Goal: Information Seeking & Learning: Learn about a topic

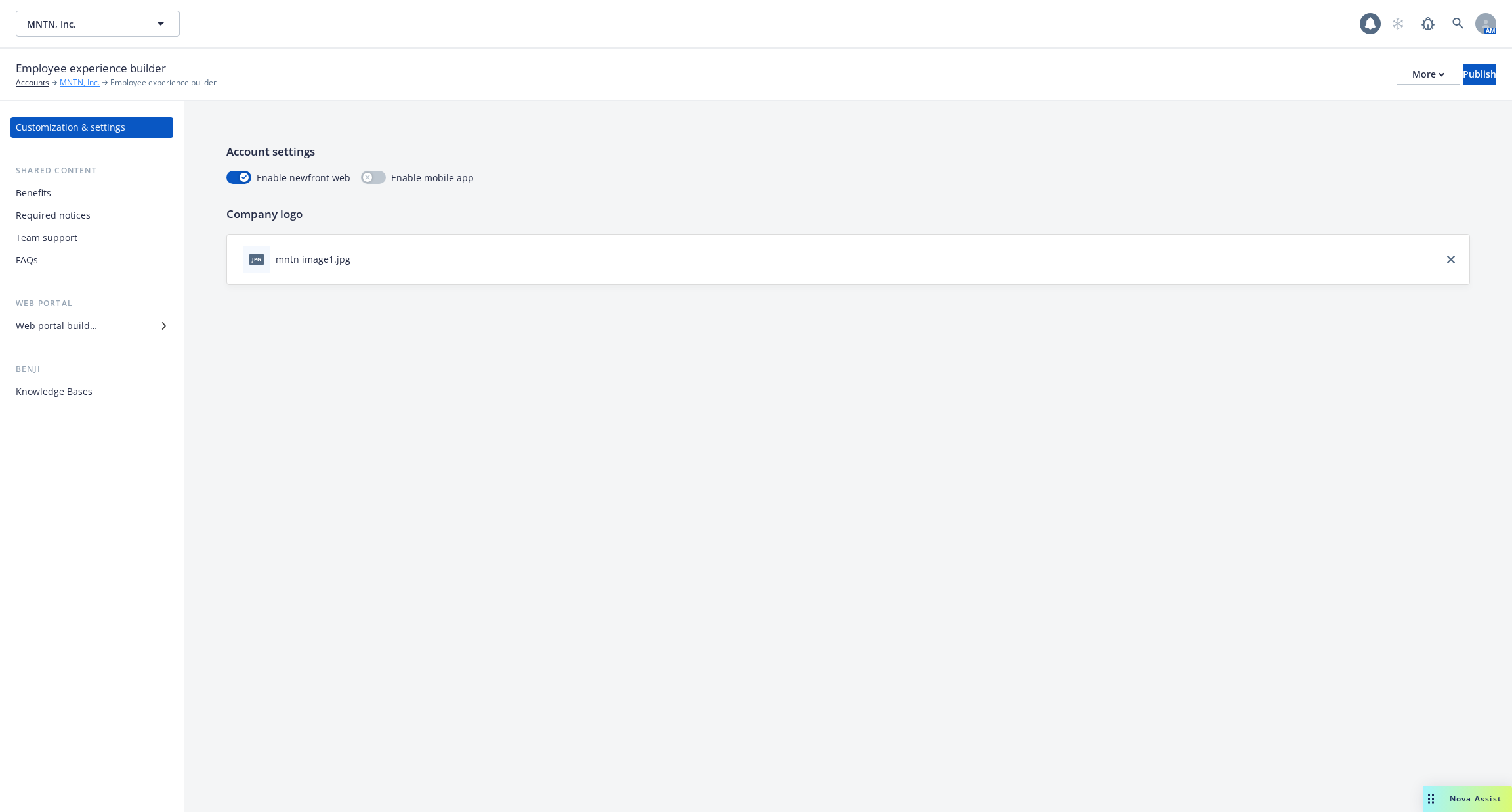
click at [70, 85] on link "MNTN, Inc." at bounding box center [80, 83] width 40 height 12
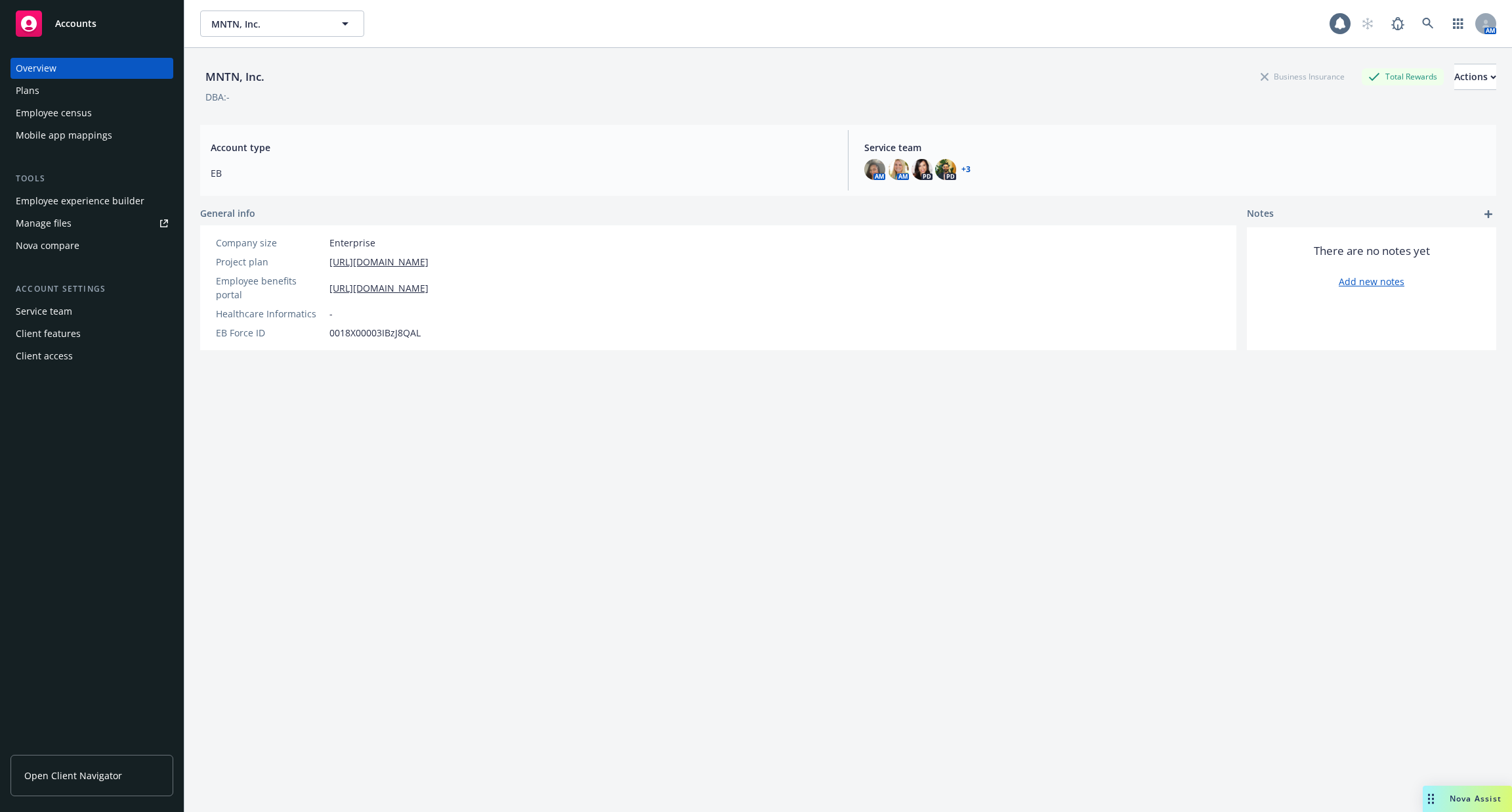
click at [62, 106] on div "Employee census" at bounding box center [53, 112] width 76 height 21
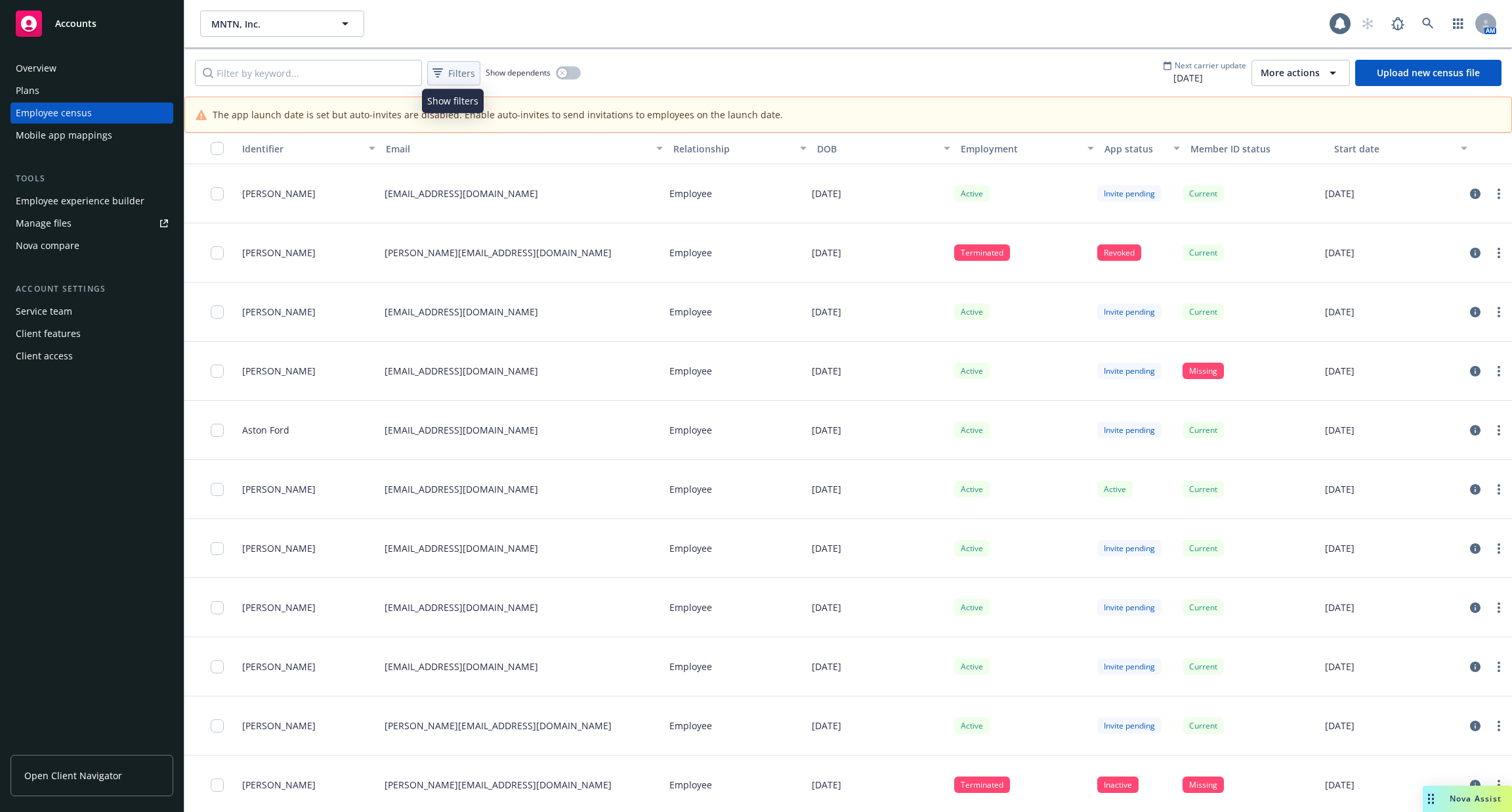
click at [468, 75] on span "Filters" at bounding box center [461, 73] width 27 height 14
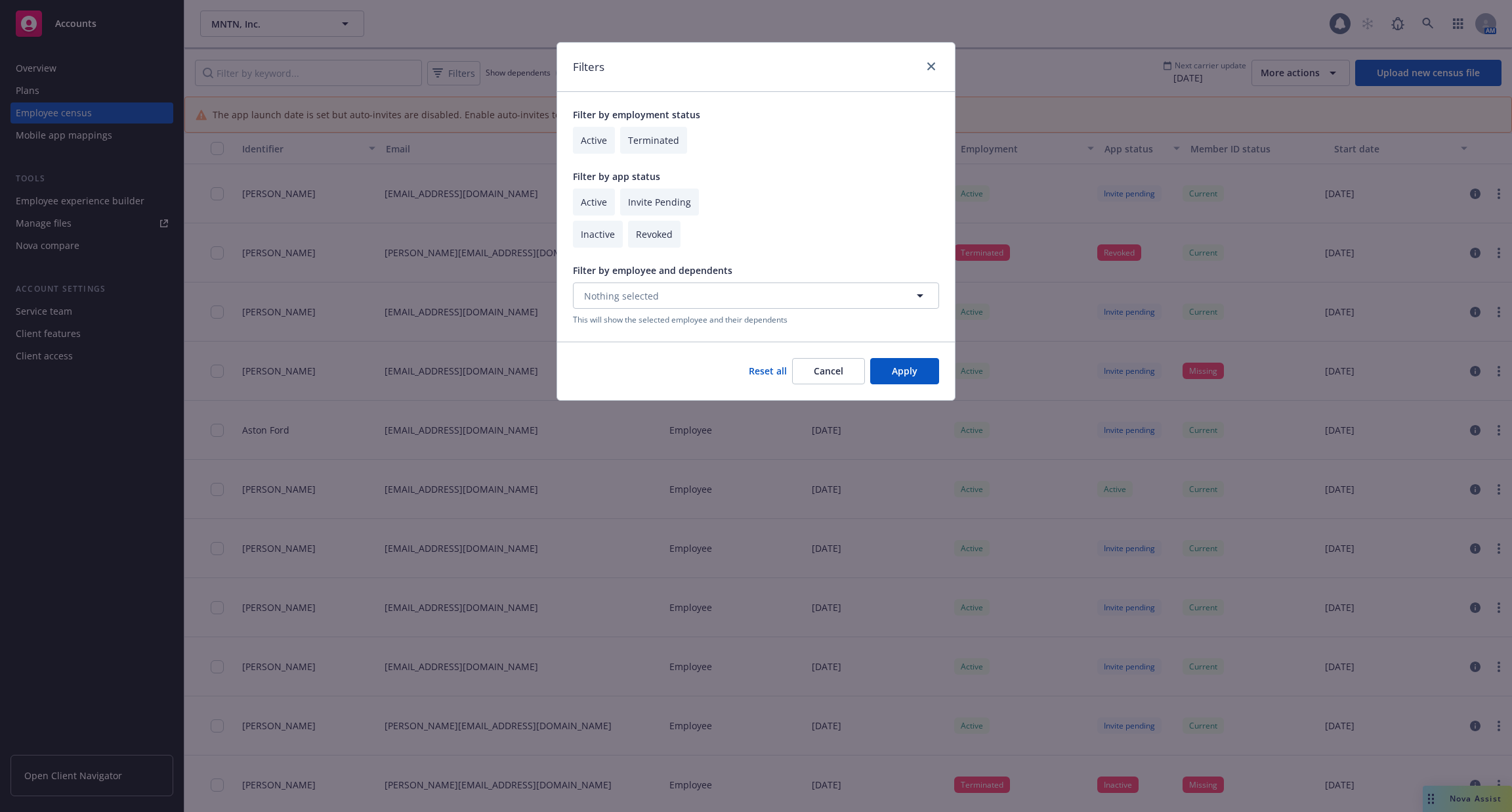
click at [610, 202] on input "checkbox" at bounding box center [593, 202] width 42 height 27
checkbox input "true"
click at [658, 202] on input "checkbox" at bounding box center [659, 202] width 79 height 27
checkbox input "true"
click at [596, 147] on input "checkbox" at bounding box center [593, 140] width 42 height 27
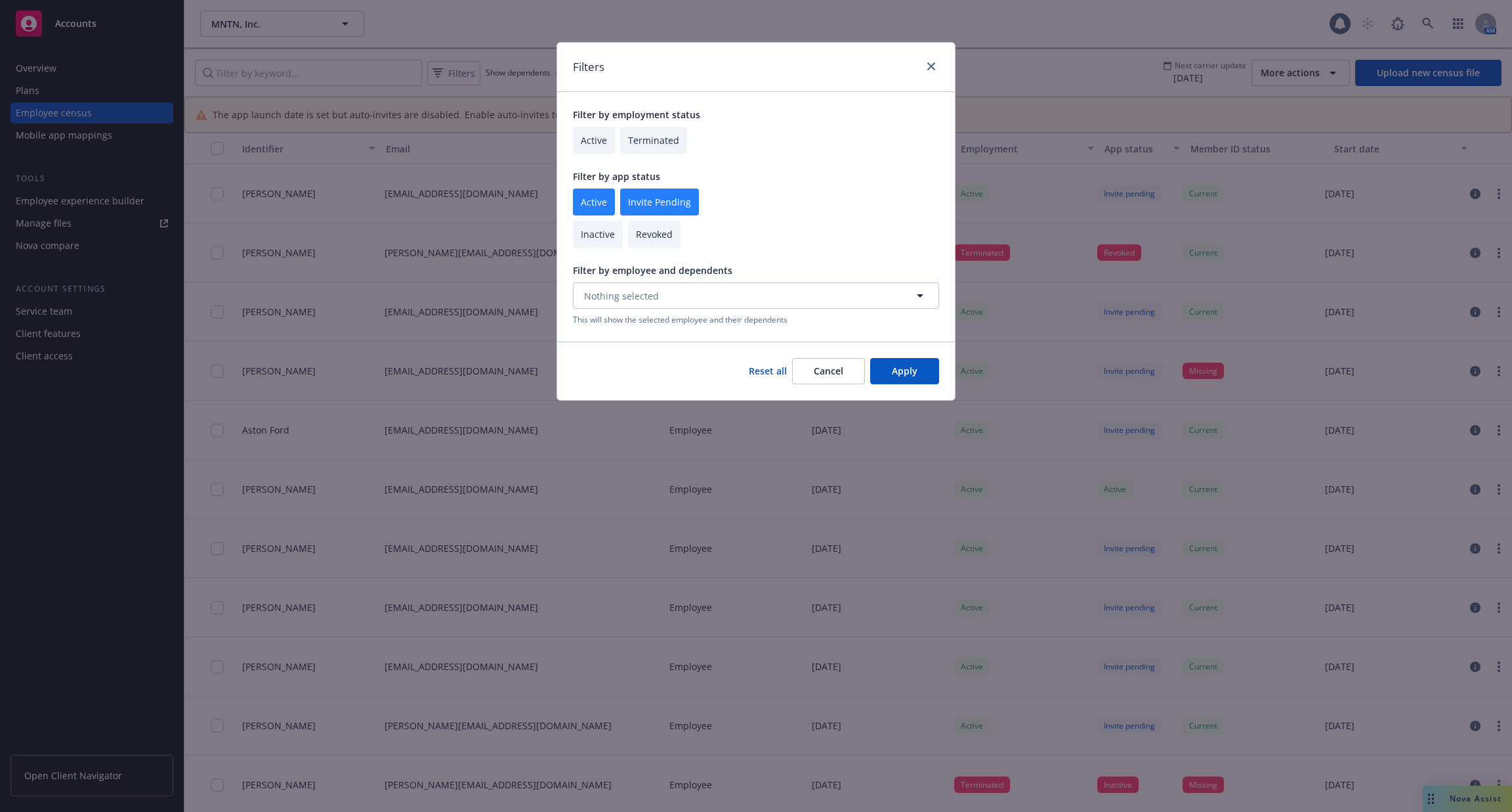
checkbox input "true"
click at [932, 371] on button "Apply" at bounding box center [905, 371] width 69 height 27
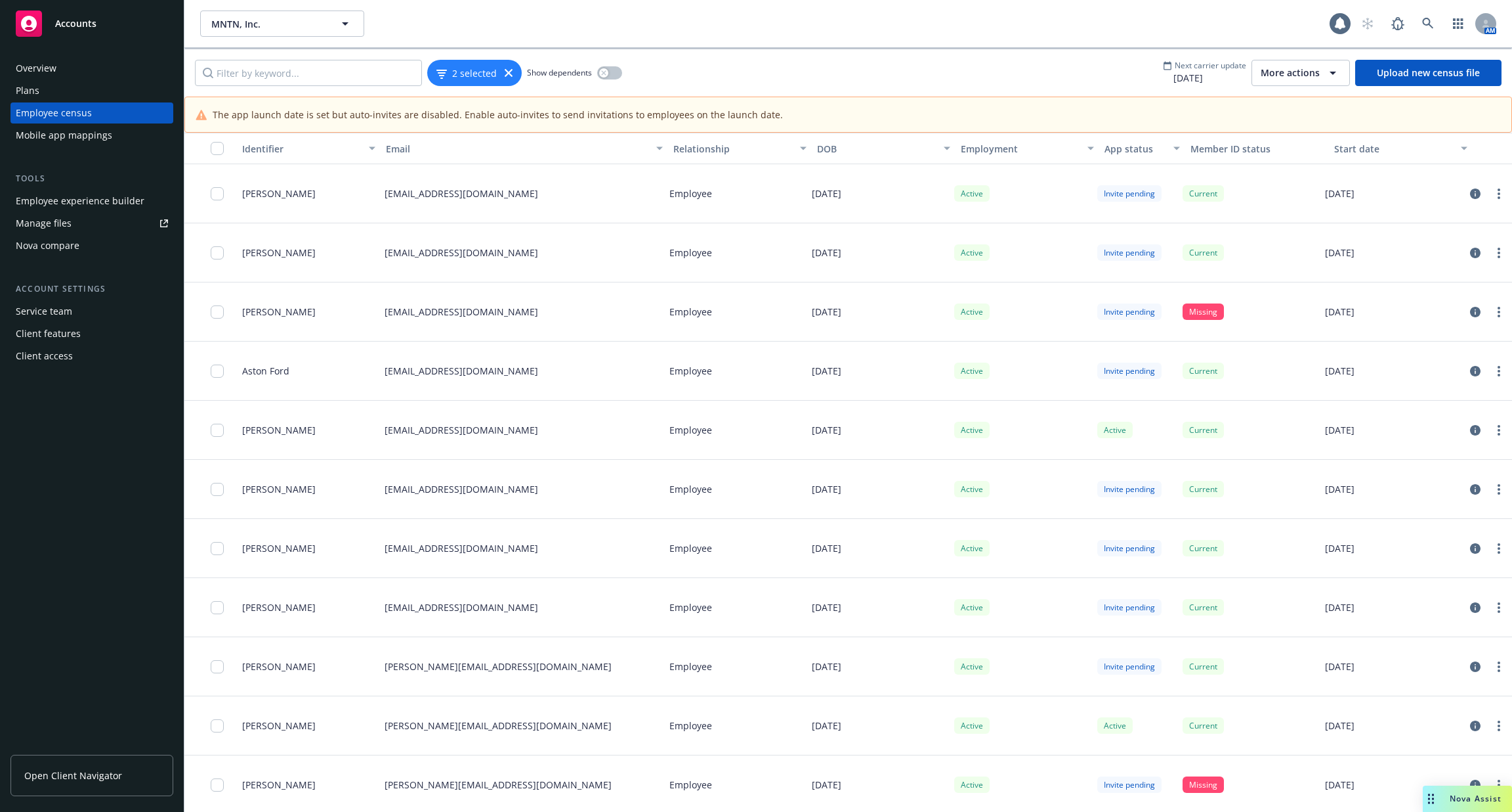
click at [225, 147] on div "button" at bounding box center [220, 147] width 21 height 13
click at [215, 148] on input "checkbox" at bounding box center [216, 147] width 13 height 13
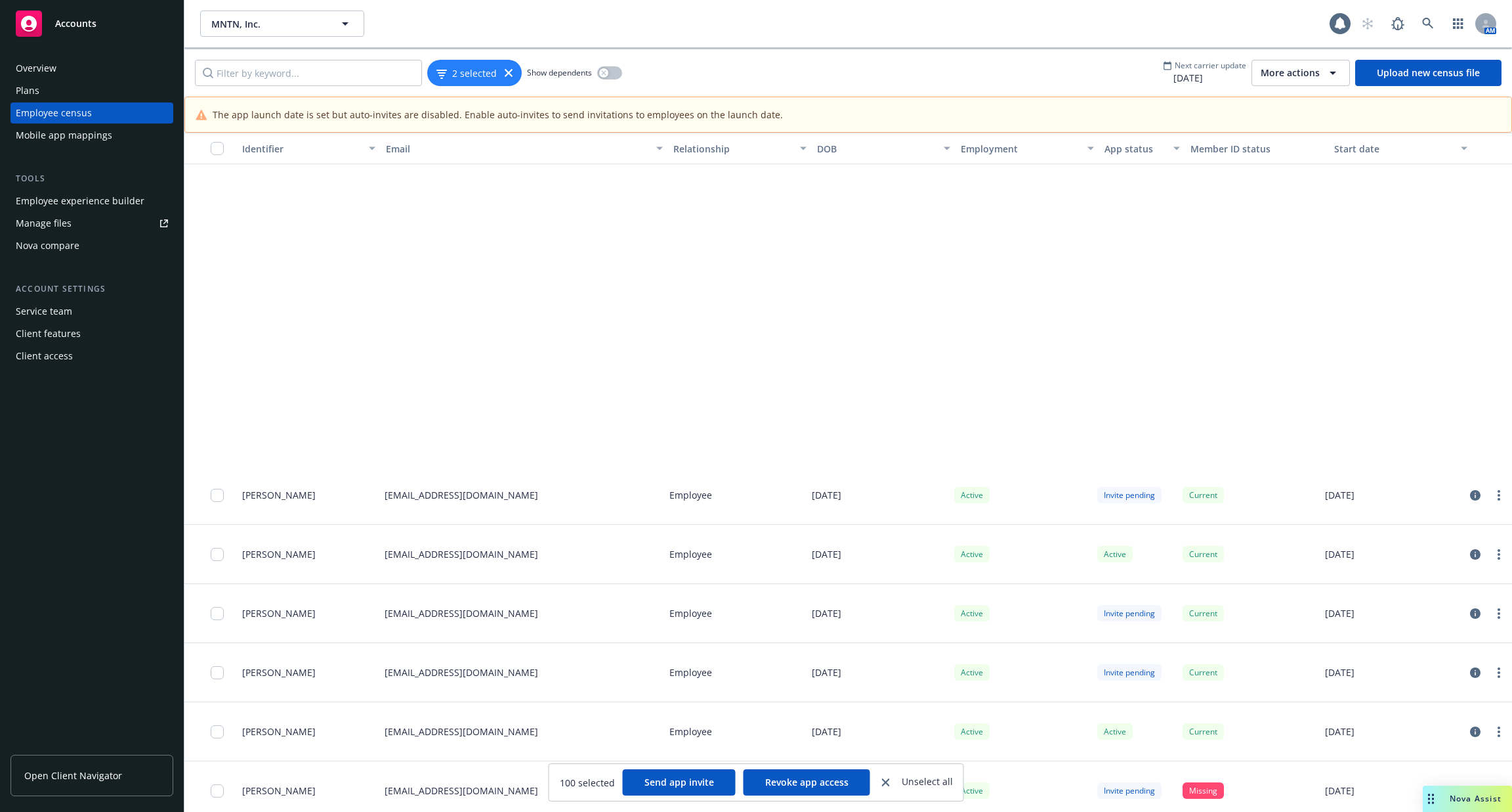
scroll to position [7209, 0]
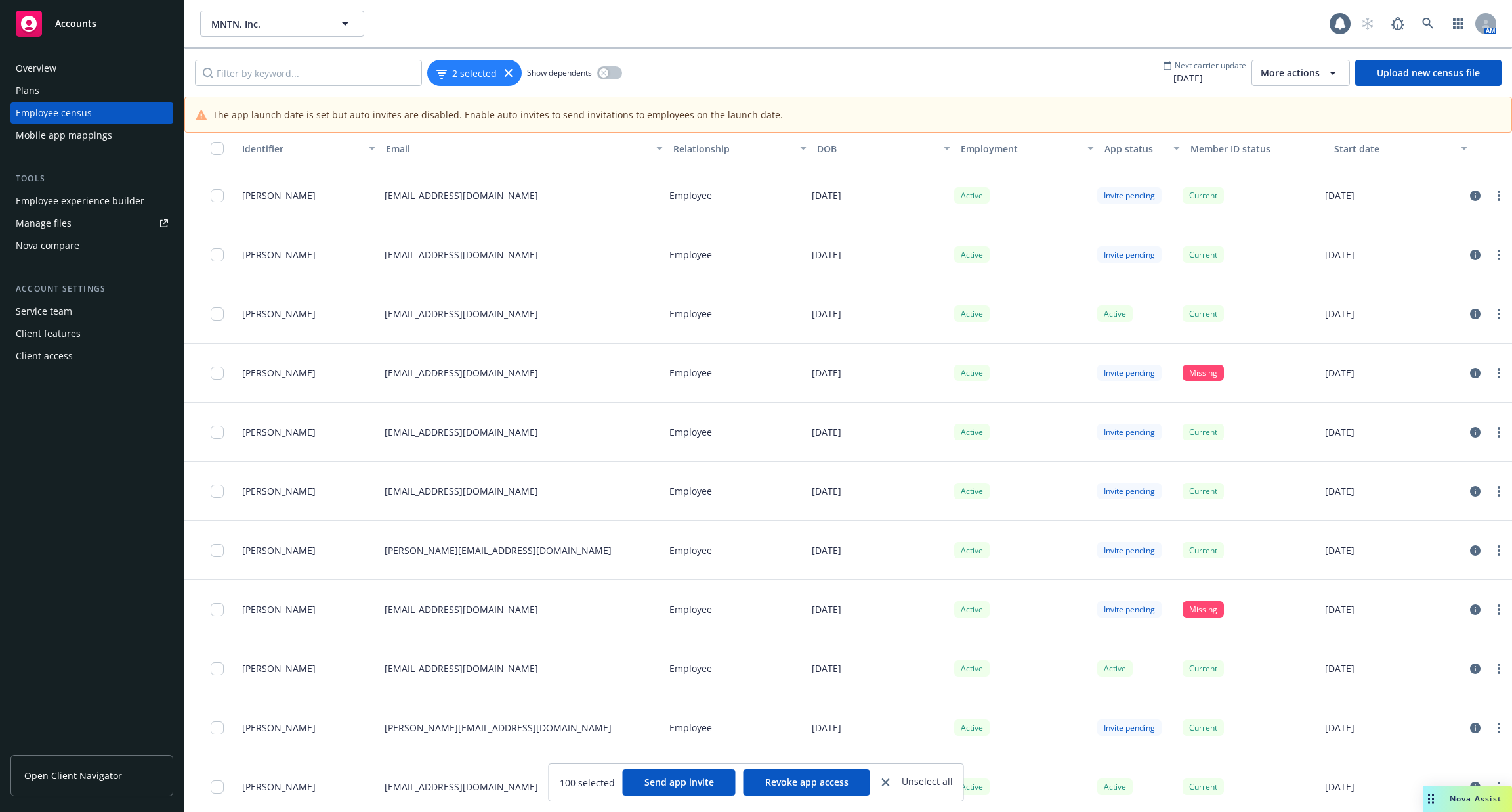
click at [216, 157] on button "button" at bounding box center [210, 148] width 52 height 31
click at [216, 149] on input "checkbox" at bounding box center [216, 147] width 13 height 13
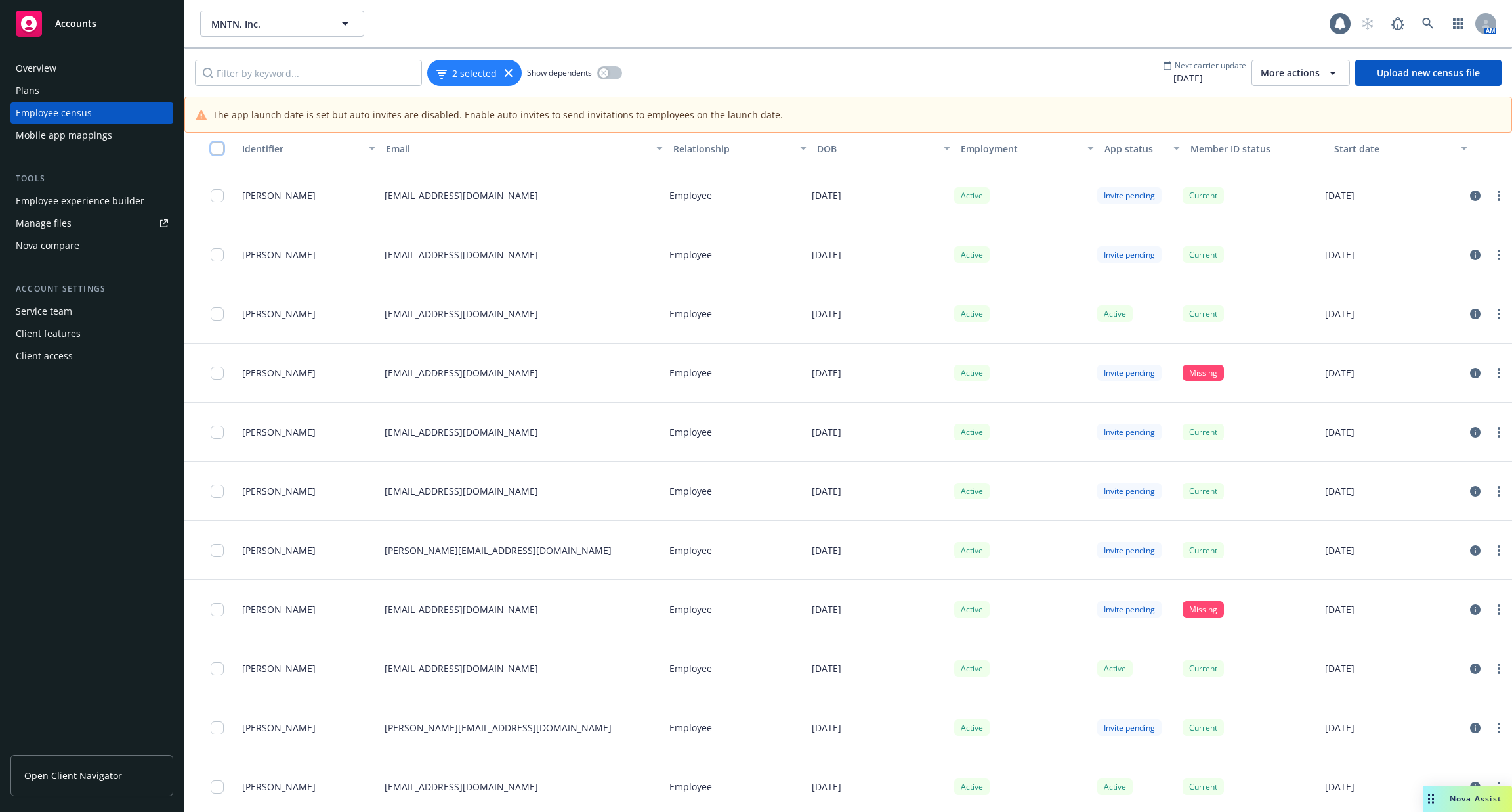
click at [216, 149] on input "checkbox" at bounding box center [216, 147] width 13 height 13
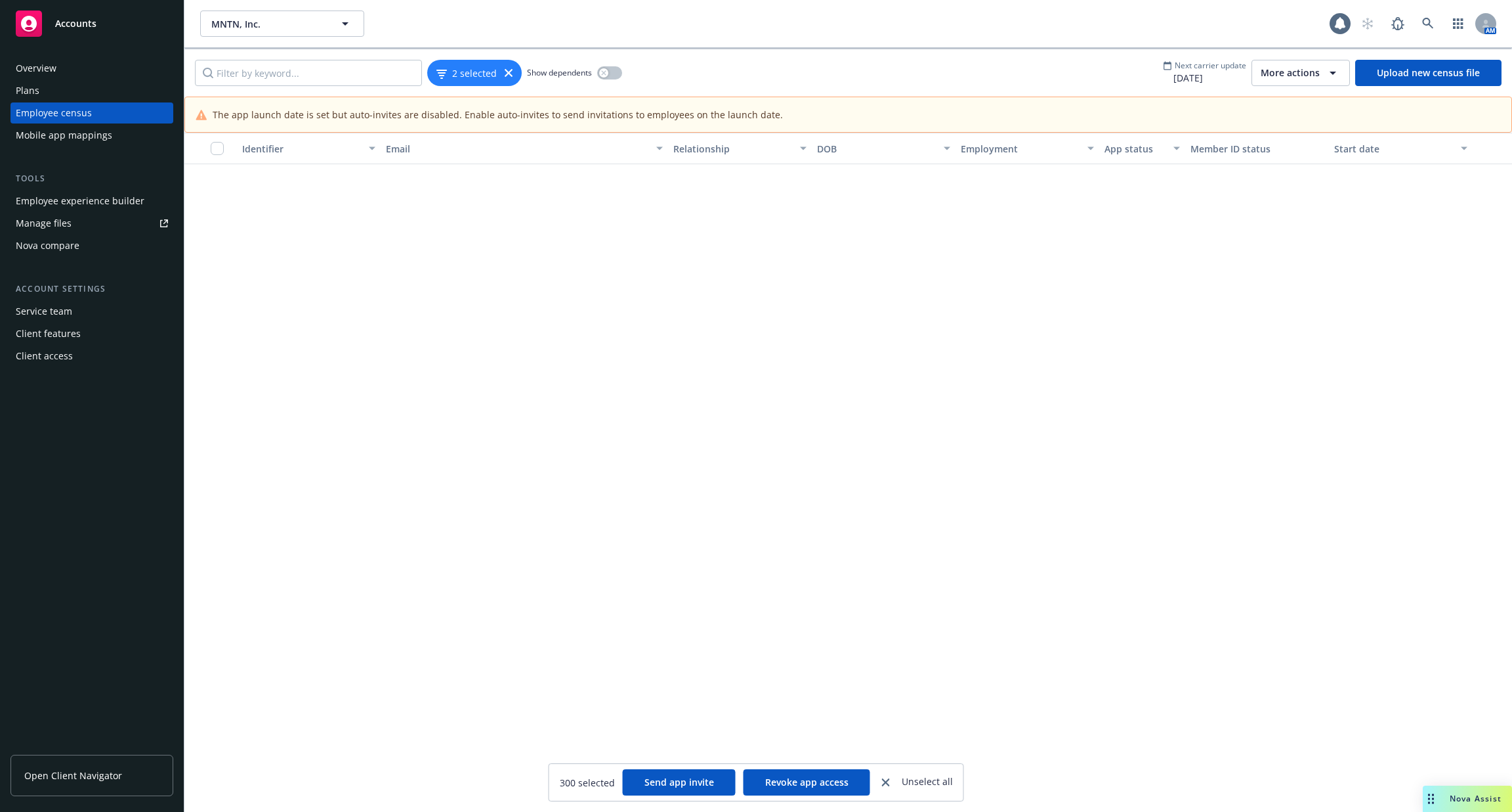
scroll to position [28370, 0]
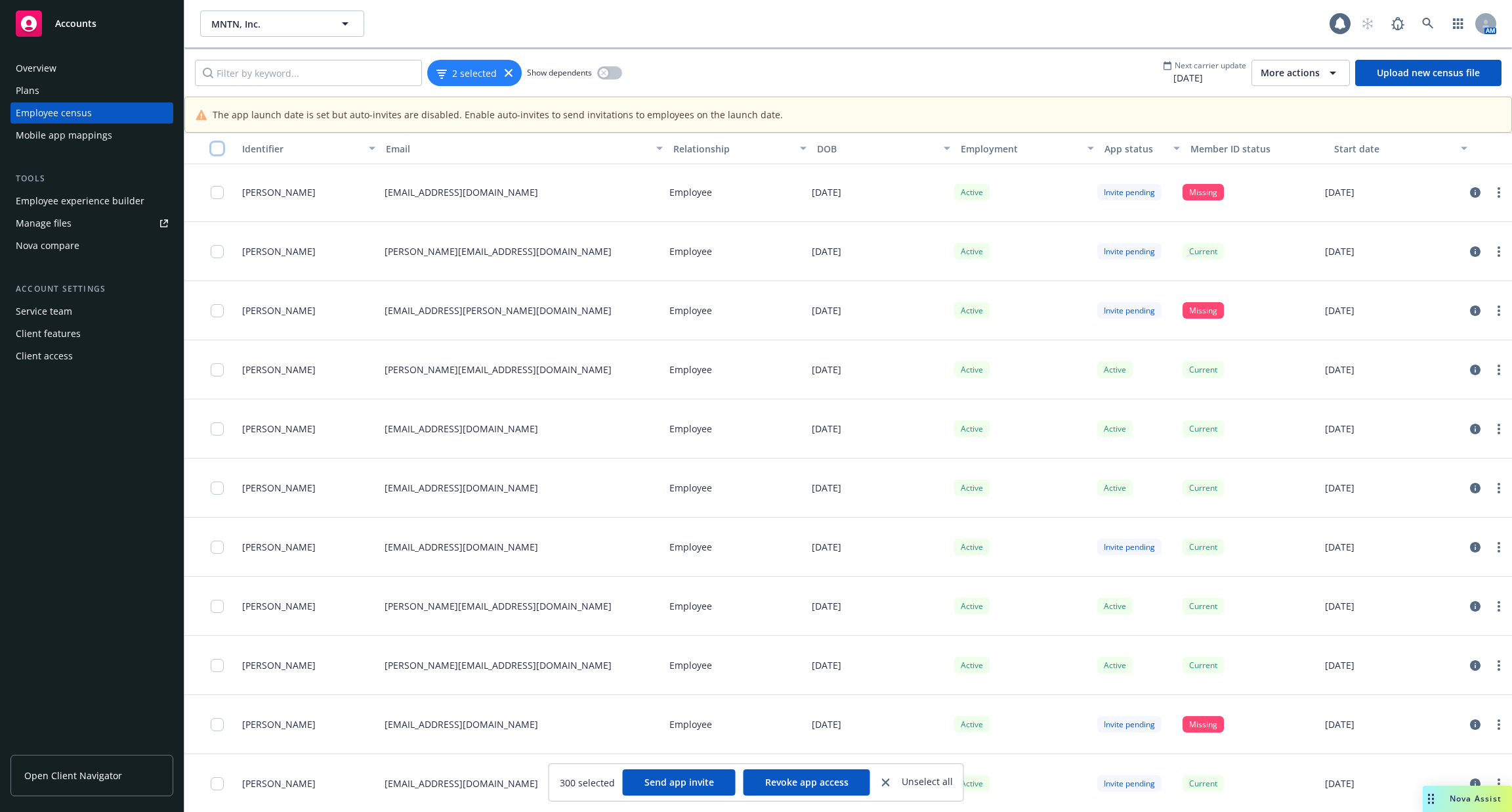
click at [217, 149] on input "checkbox" at bounding box center [216, 147] width 13 height 13
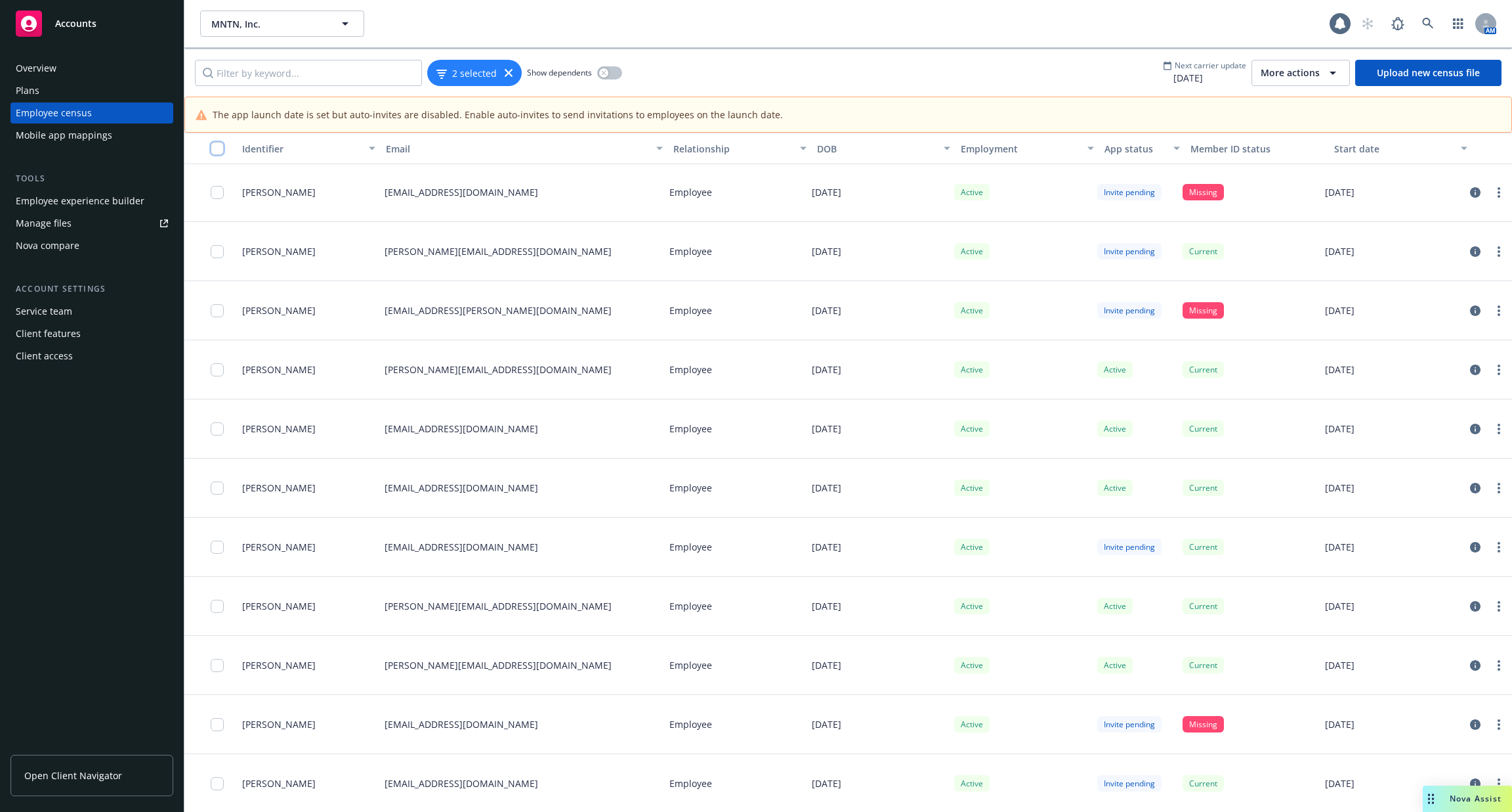
click at [217, 149] on input "checkbox" at bounding box center [216, 147] width 13 height 13
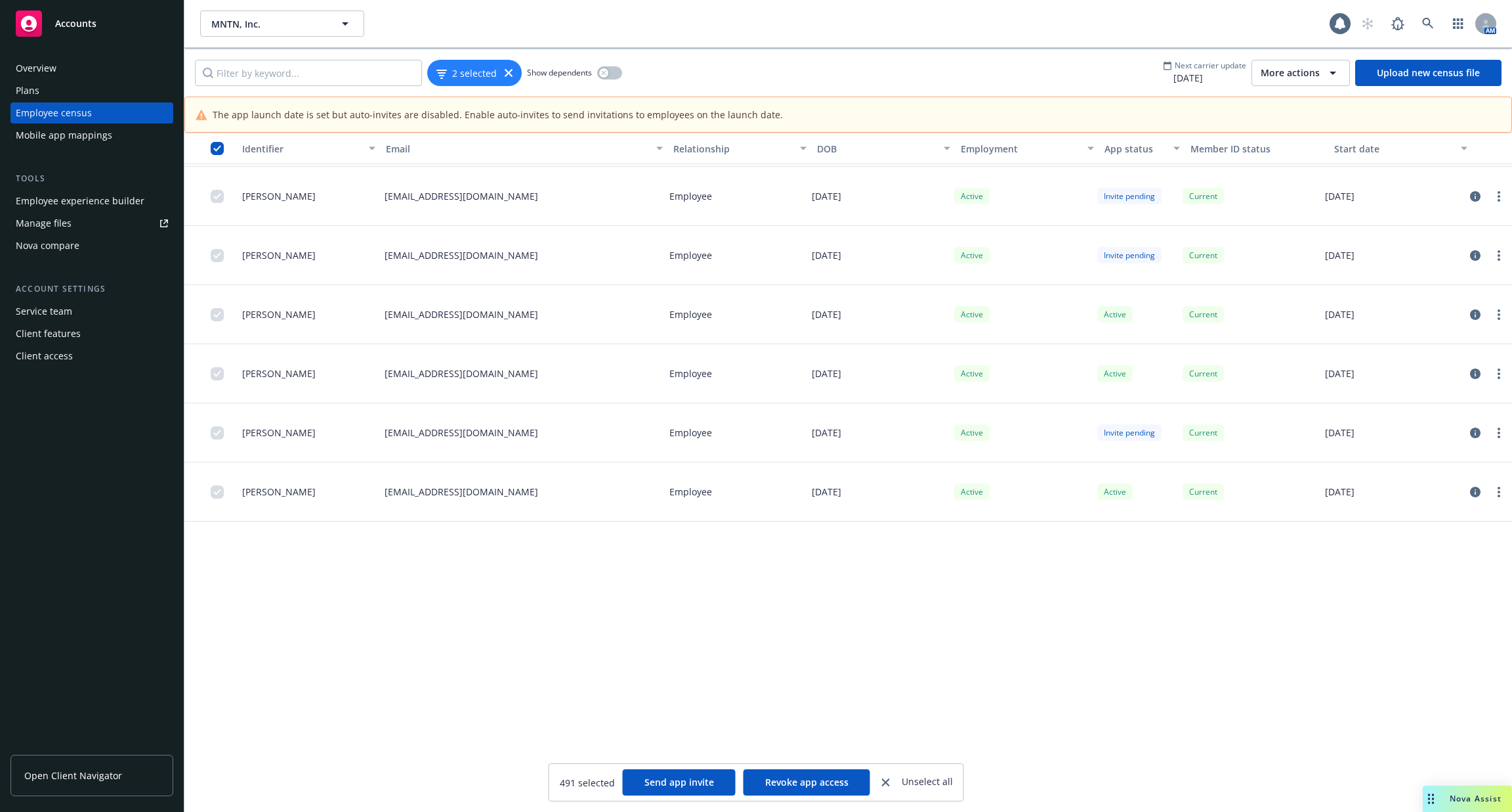
scroll to position [17703, 0]
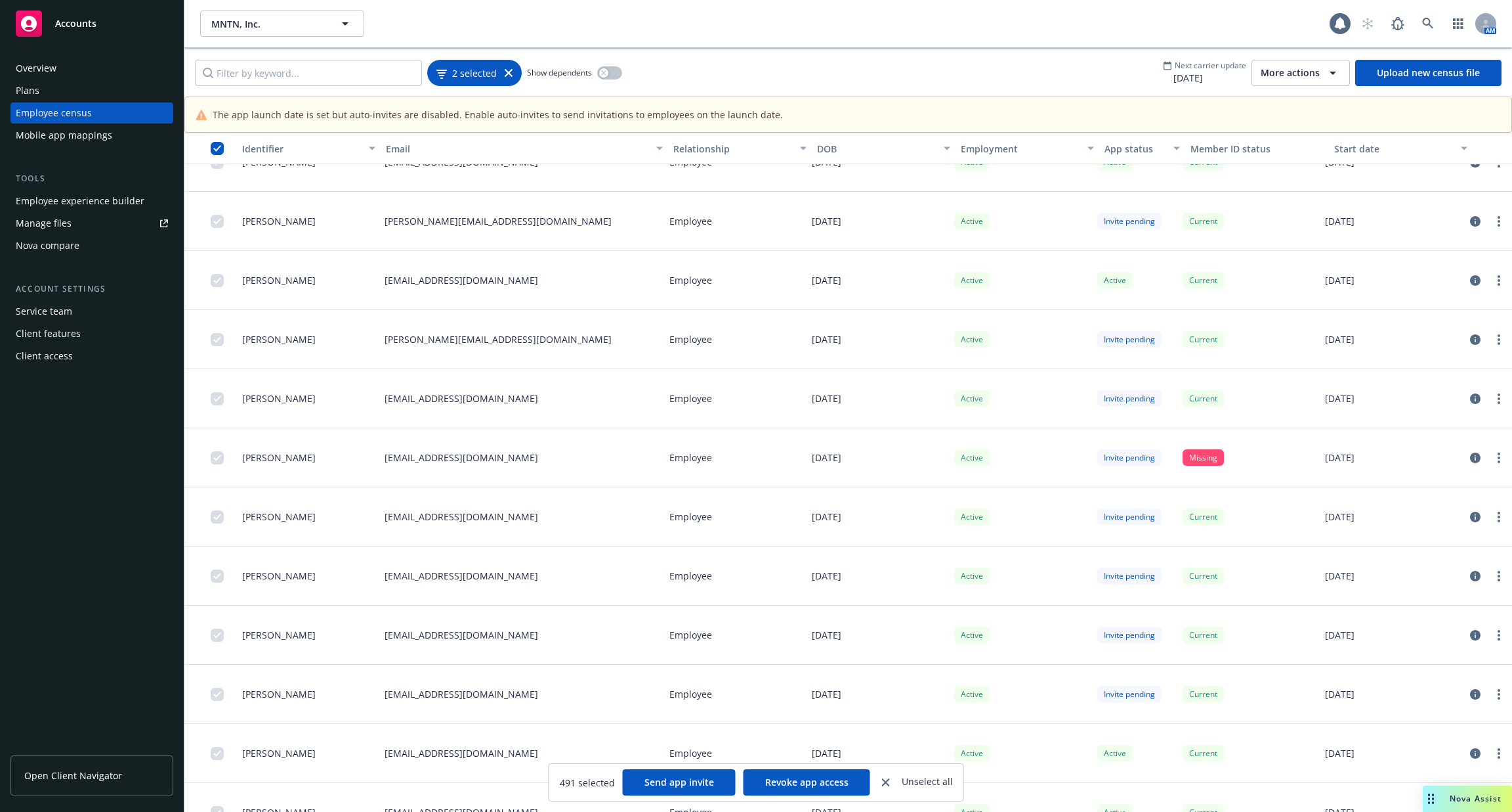
click at [497, 61] on div "2 selected" at bounding box center [475, 73] width 94 height 27
click at [511, 74] on icon at bounding box center [509, 73] width 8 height 8
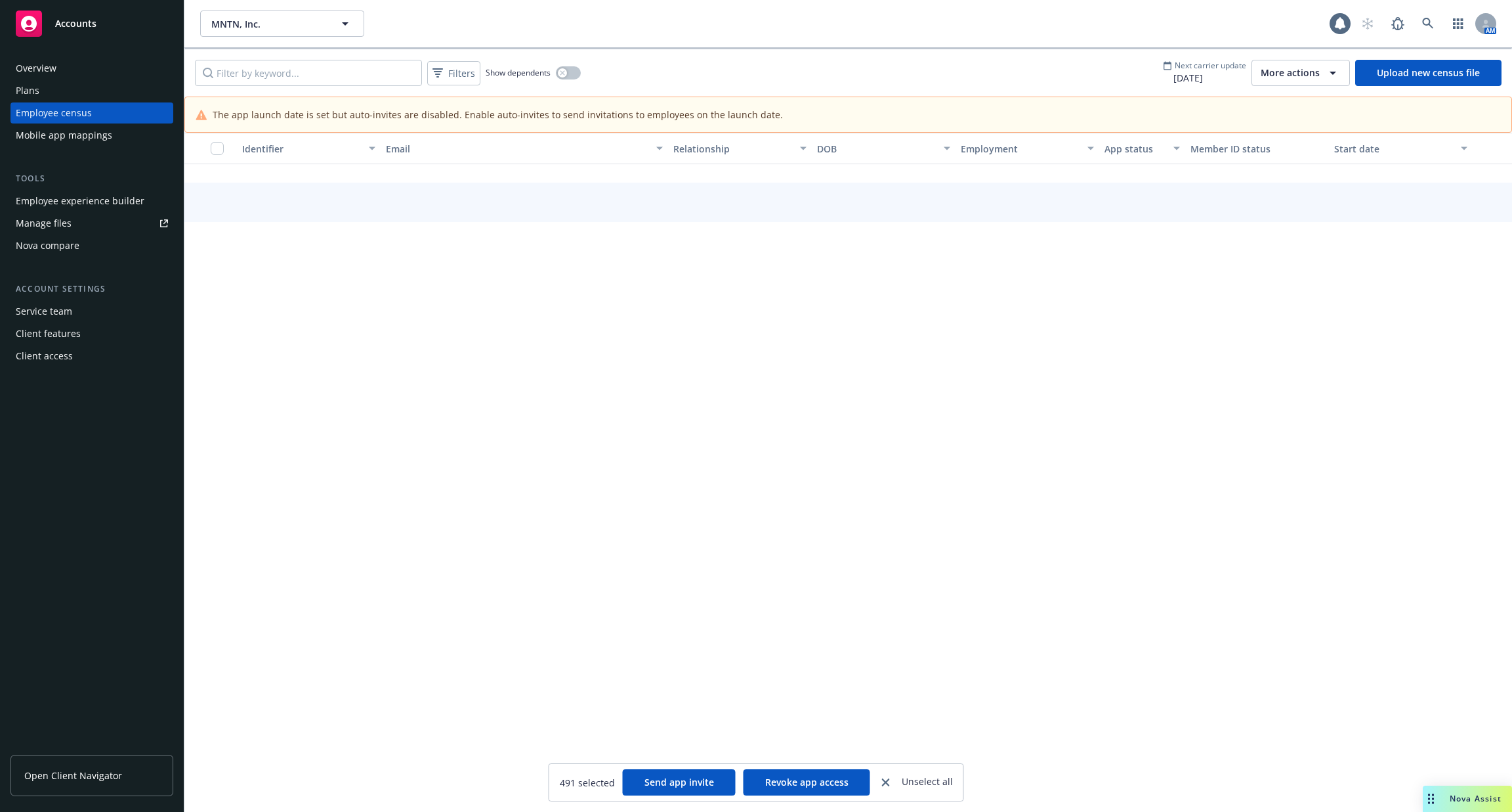
scroll to position [5261, 0]
click at [430, 79] on div "Filters" at bounding box center [454, 73] width 48 height 19
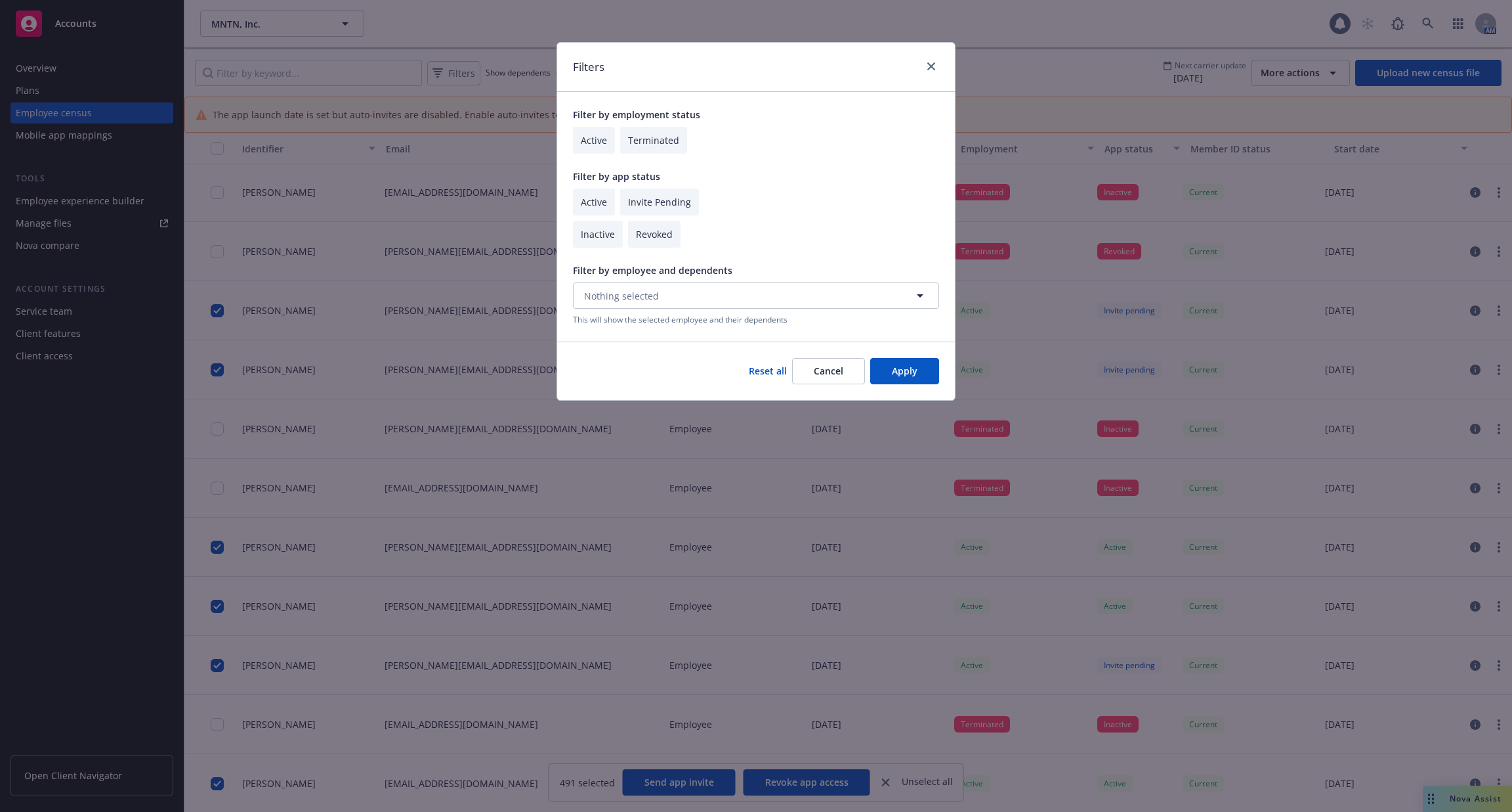
click at [591, 206] on input "checkbox" at bounding box center [593, 202] width 42 height 27
checkbox input "true"
click at [864, 361] on button "Cancel" at bounding box center [828, 371] width 73 height 27
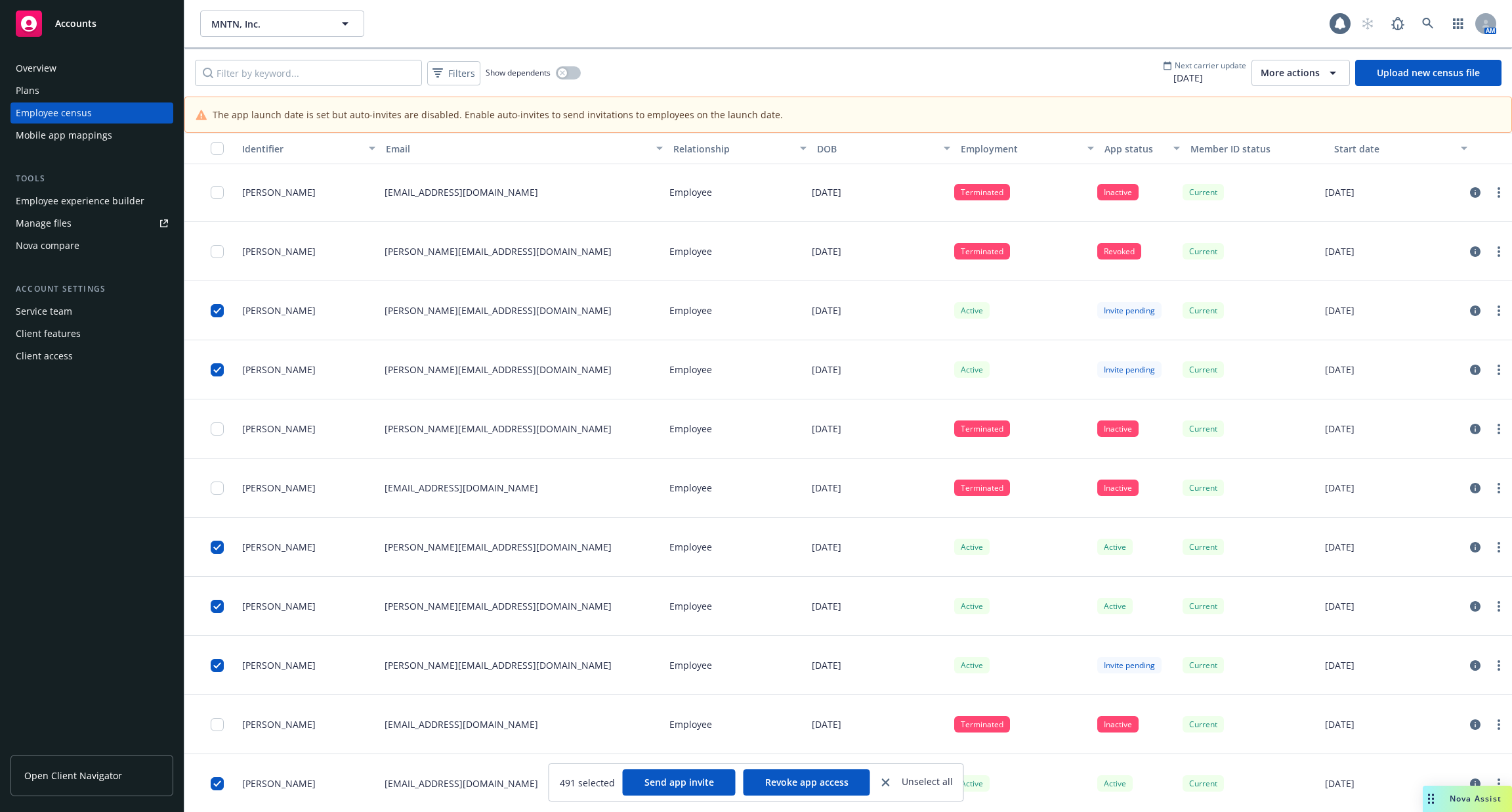
click at [479, 80] on div "Filters Show dependents" at bounding box center [387, 73] width 386 height 27
click at [464, 80] on div "Filters" at bounding box center [454, 73] width 48 height 19
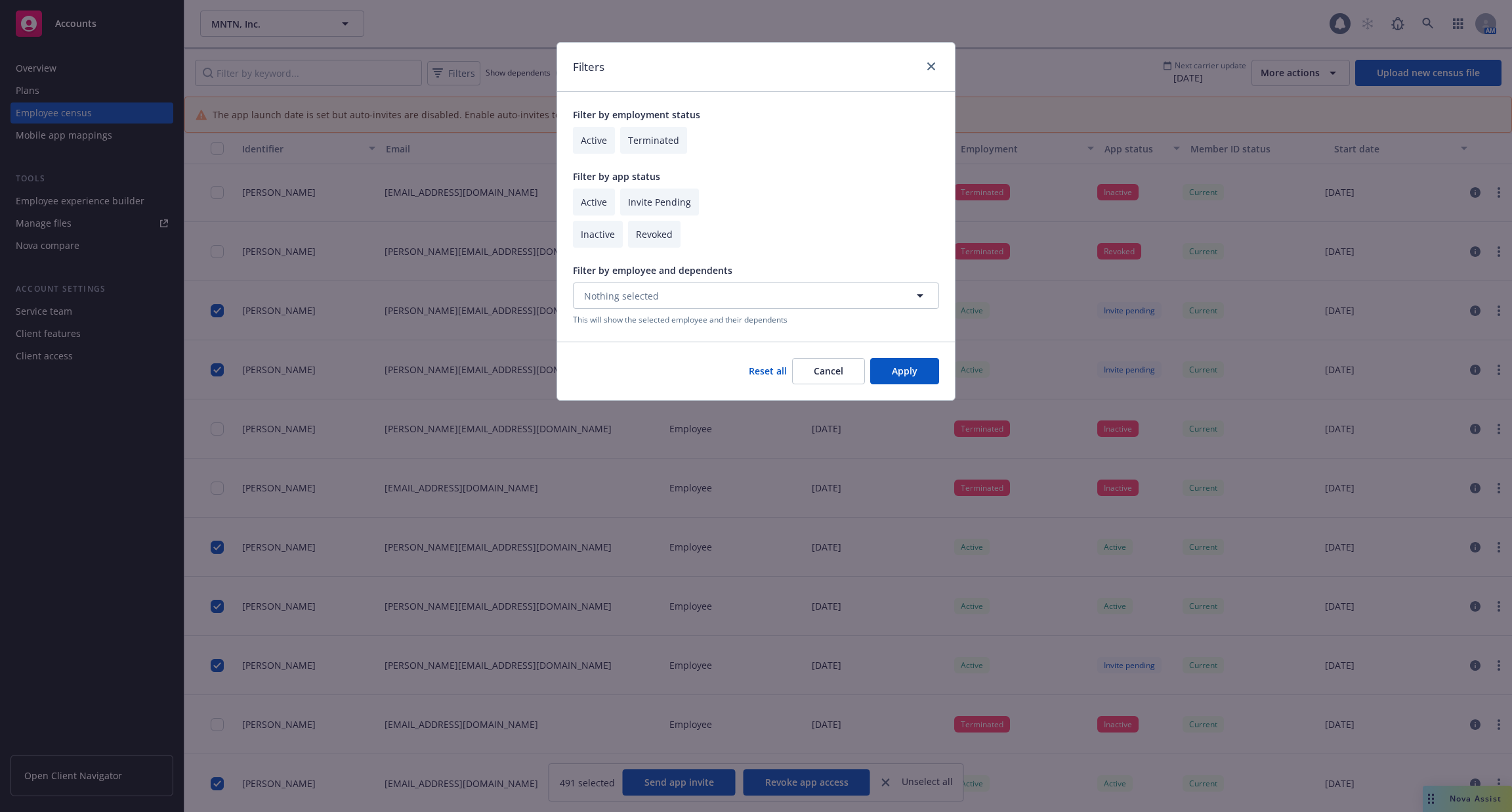
click at [593, 204] on input "checkbox" at bounding box center [593, 202] width 42 height 27
checkbox input "true"
click at [921, 373] on button "Apply" at bounding box center [905, 371] width 69 height 27
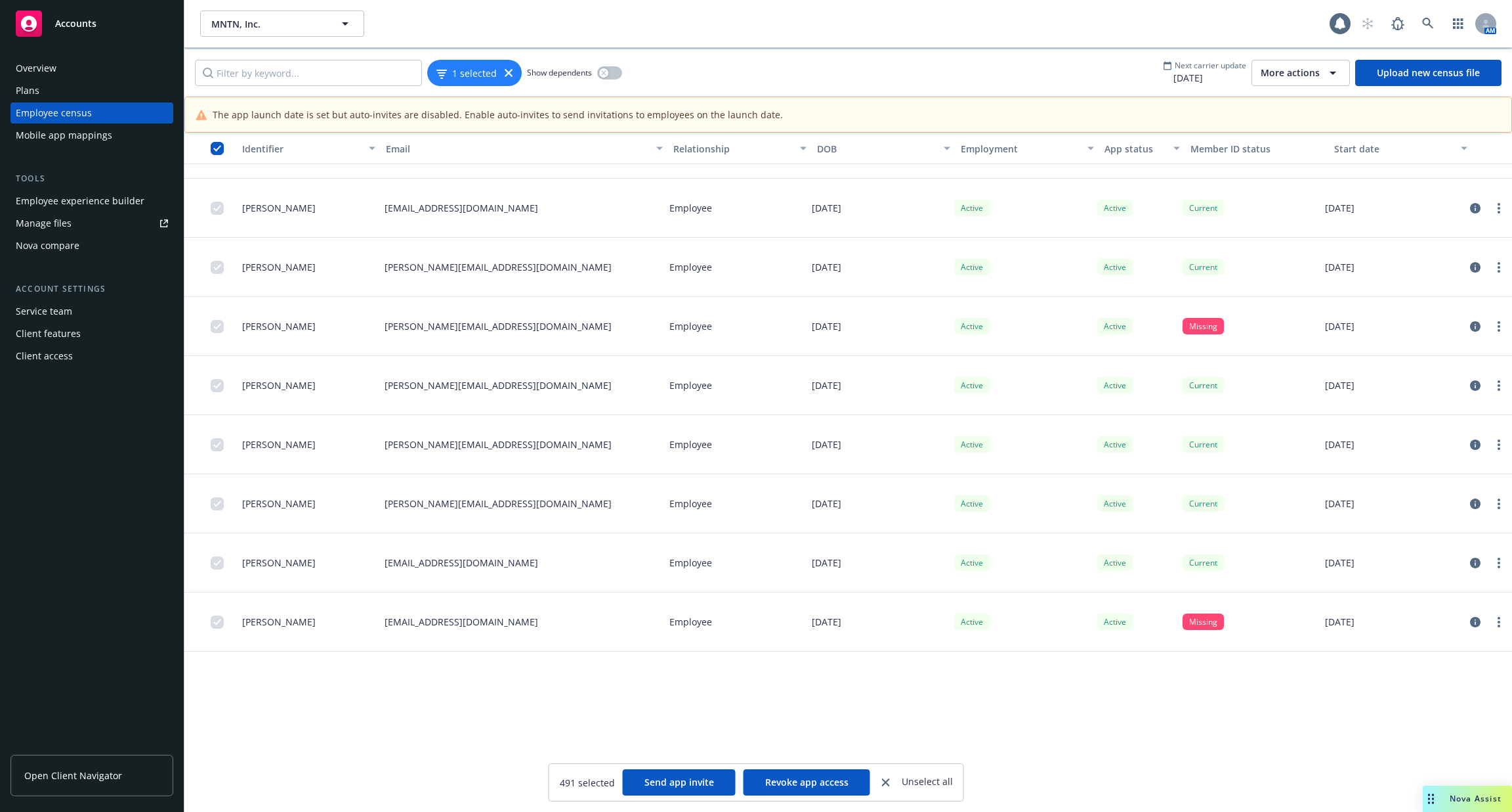
scroll to position [8393, 0]
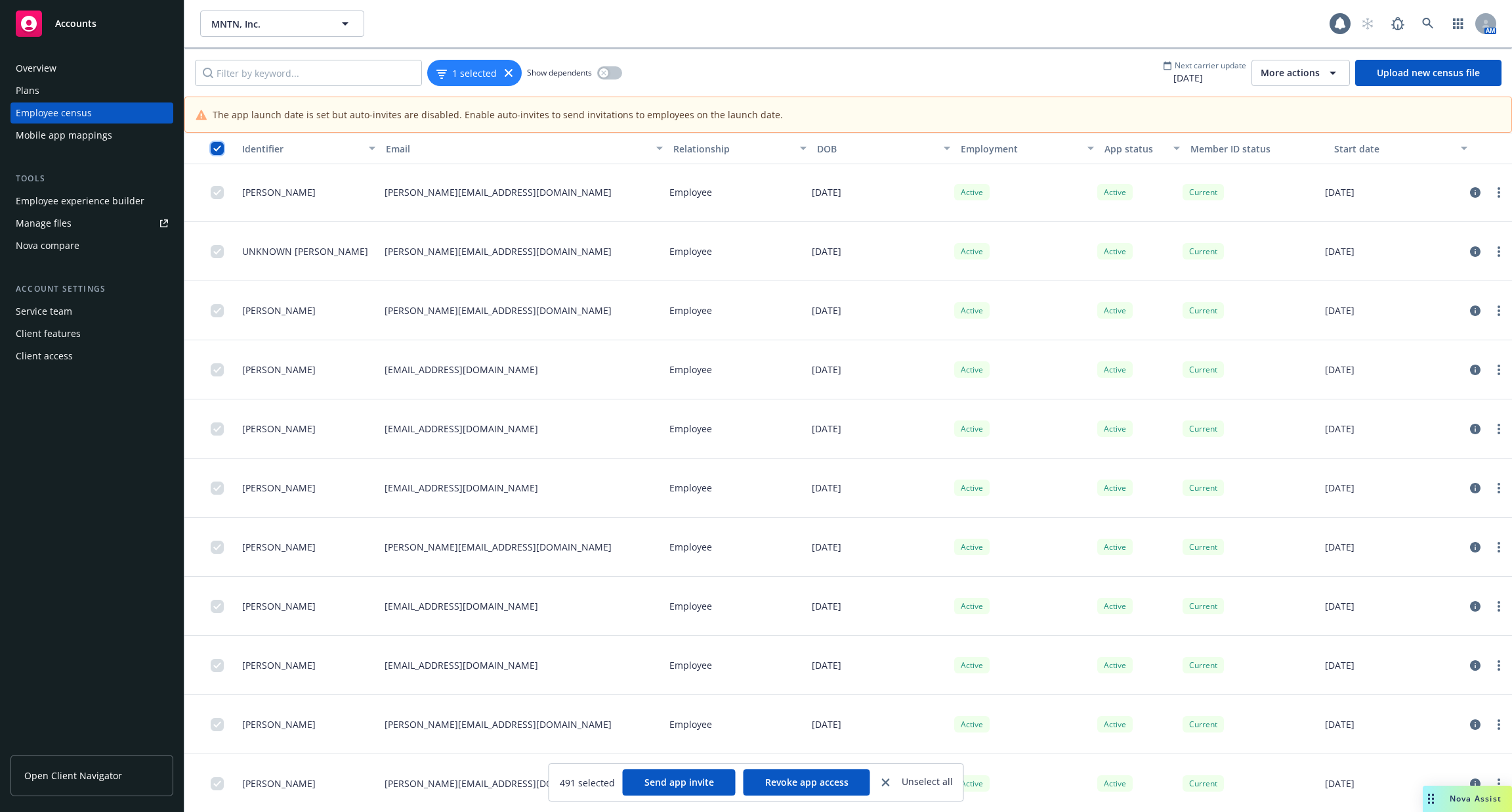
click at [218, 152] on input "checkbox" at bounding box center [216, 147] width 13 height 13
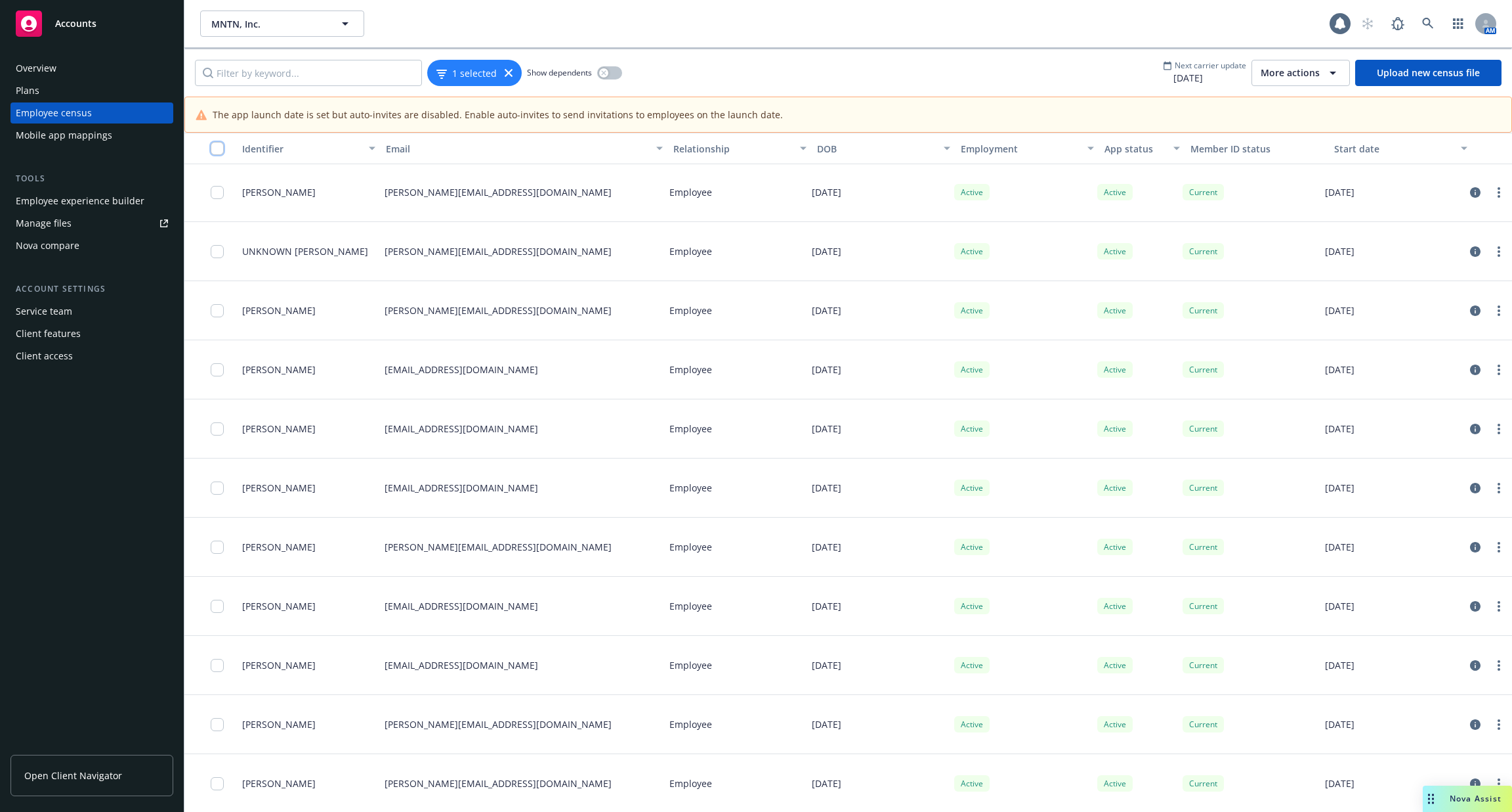
click at [218, 152] on input "checkbox" at bounding box center [216, 147] width 13 height 13
